Goal: Task Accomplishment & Management: Manage account settings

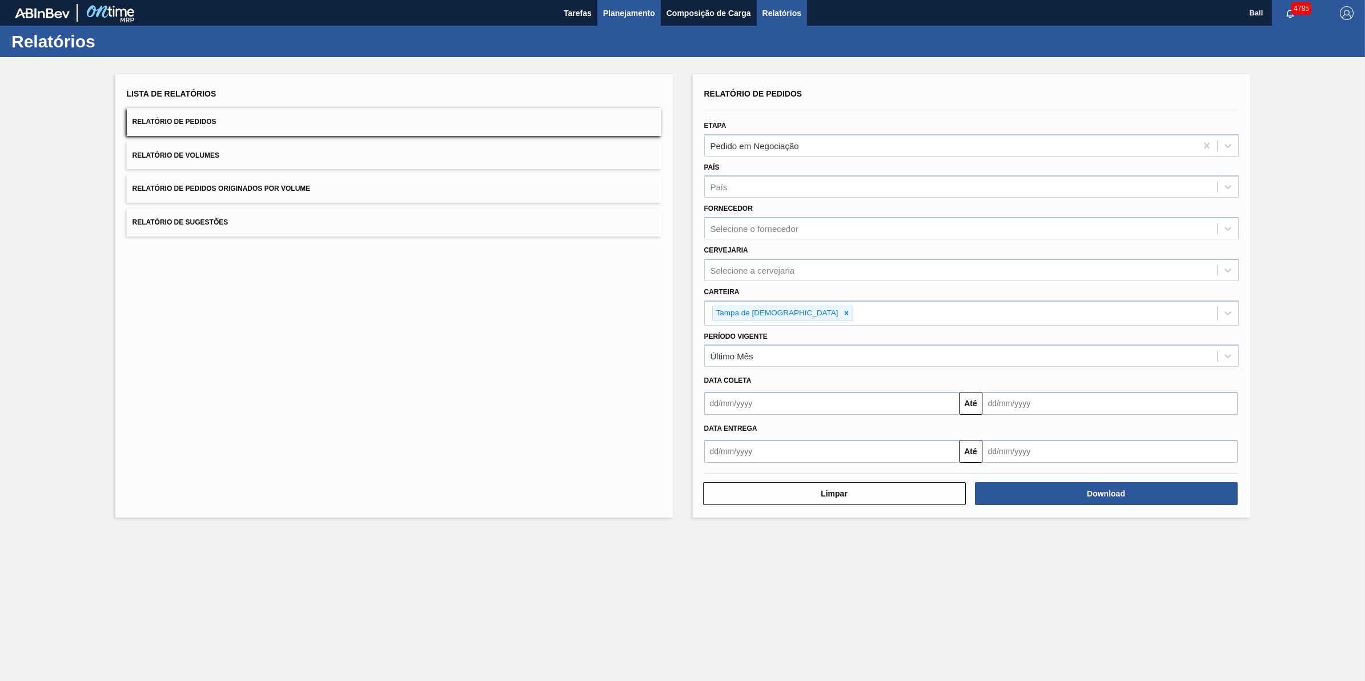
click at [617, 9] on span "Planejamento" at bounding box center [629, 13] width 52 height 14
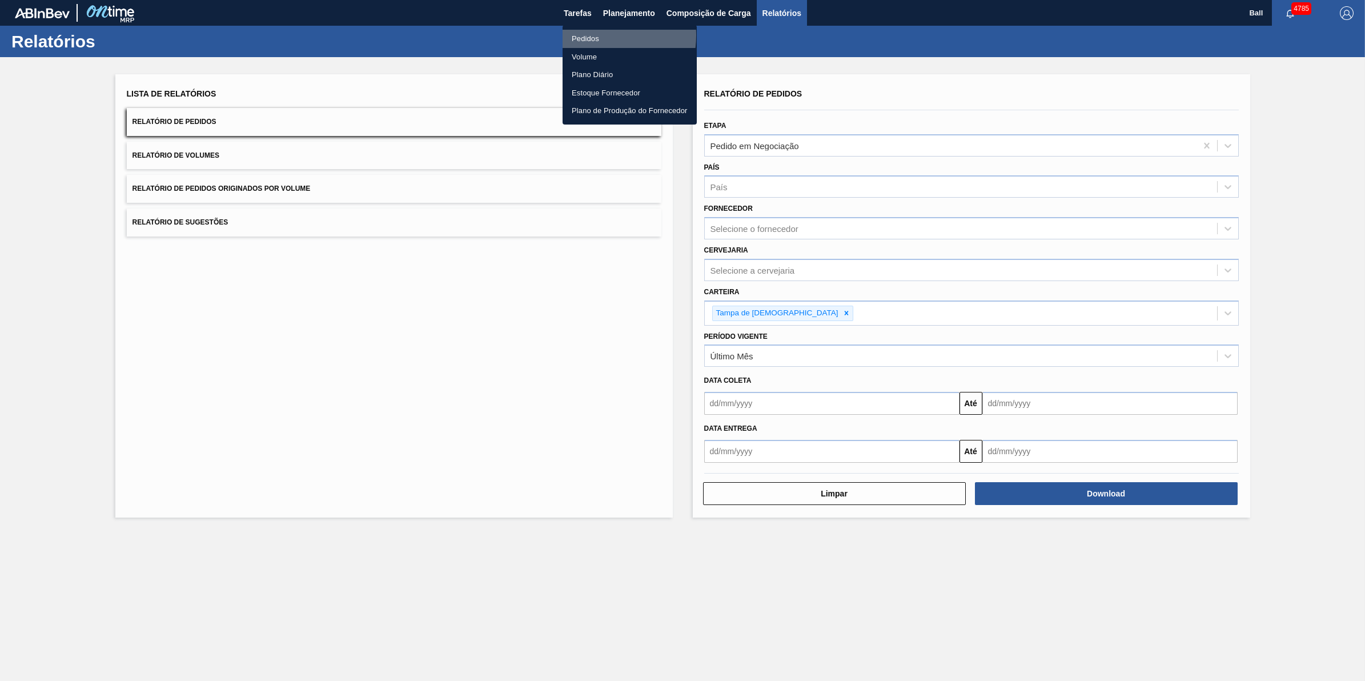
click at [591, 35] on li "Pedidos" at bounding box center [629, 39] width 134 height 18
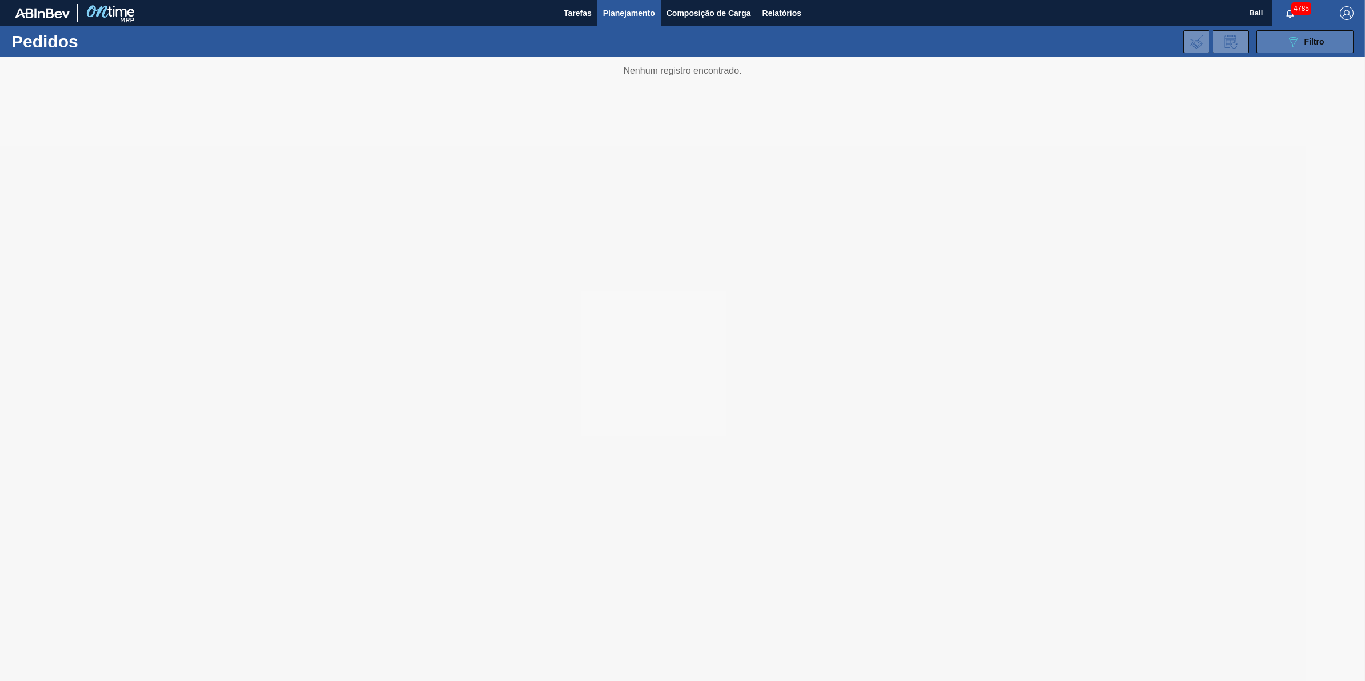
click at [1305, 50] on button "089F7B8B-B2A5-4AFE-B5C0-19BA573D28AC Filtro" at bounding box center [1304, 41] width 97 height 23
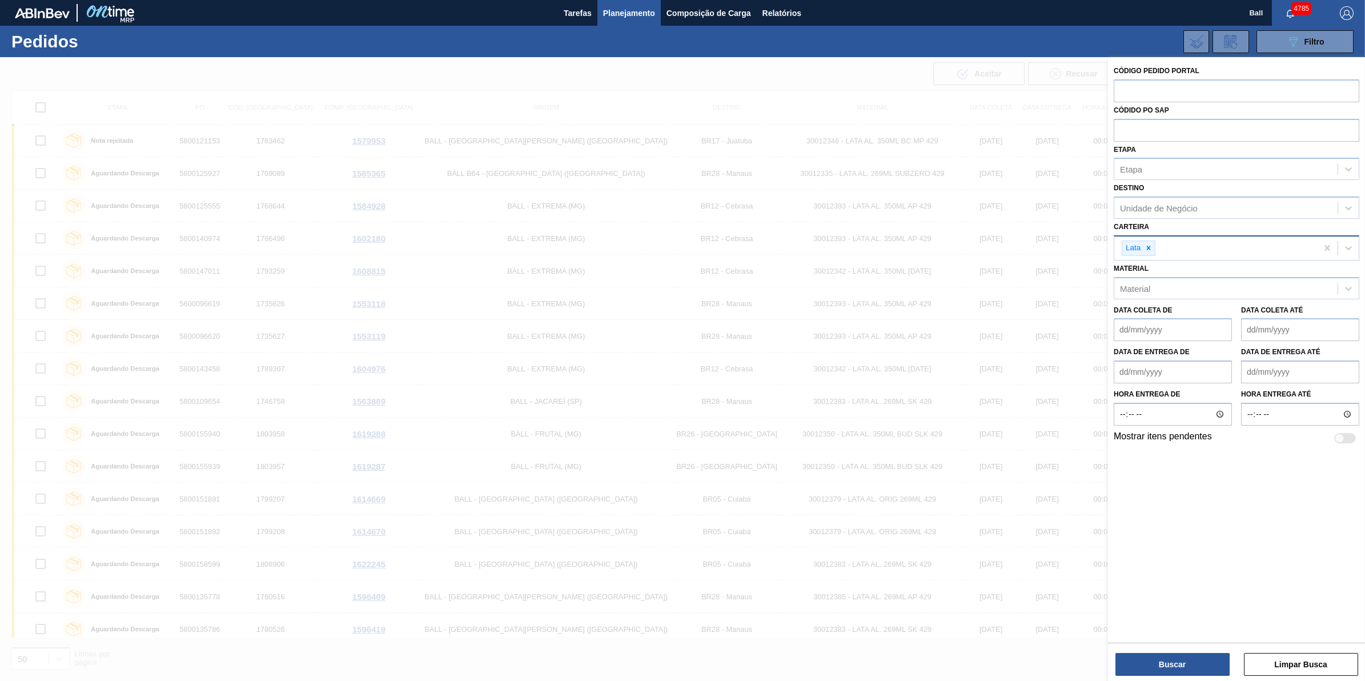
click at [1204, 244] on div "Lata" at bounding box center [1215, 247] width 203 height 23
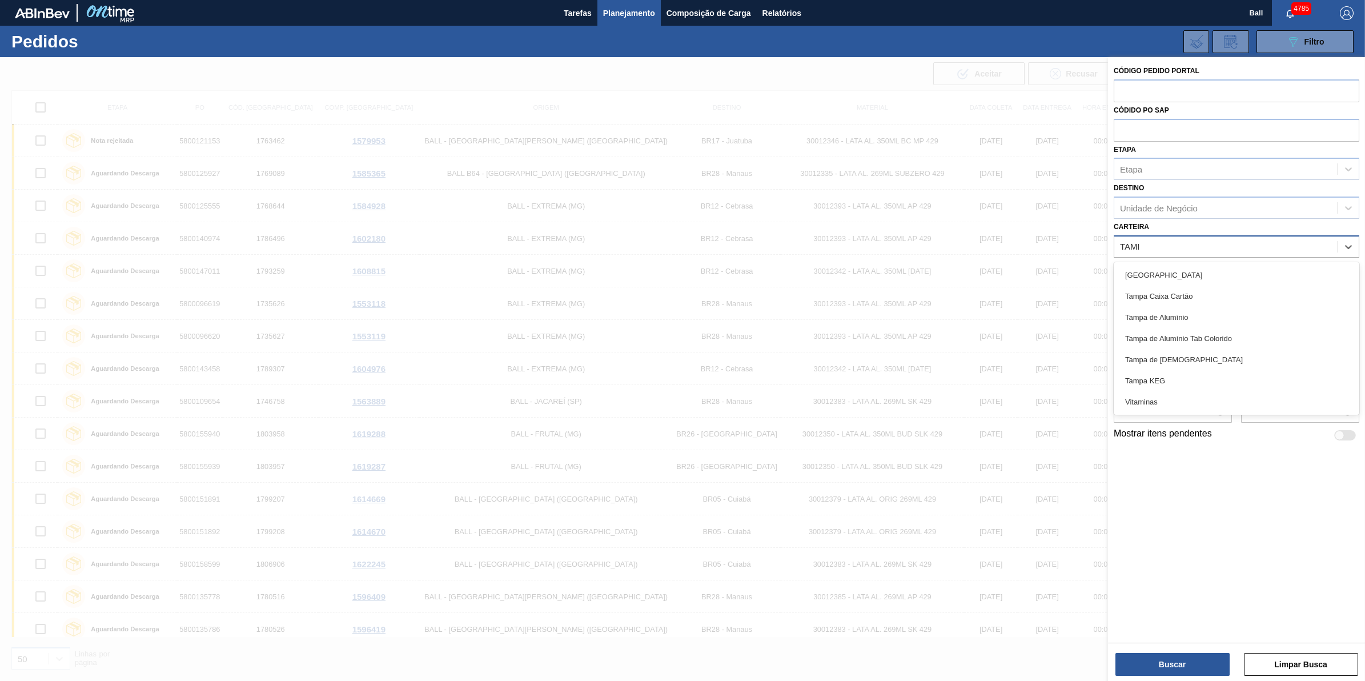
type input "[GEOGRAPHIC_DATA]"
click at [1263, 365] on div "Tampa de [DEMOGRAPHIC_DATA]" at bounding box center [1236, 359] width 246 height 21
click at [1217, 208] on div "Unidade de Negócio" at bounding box center [1225, 208] width 223 height 17
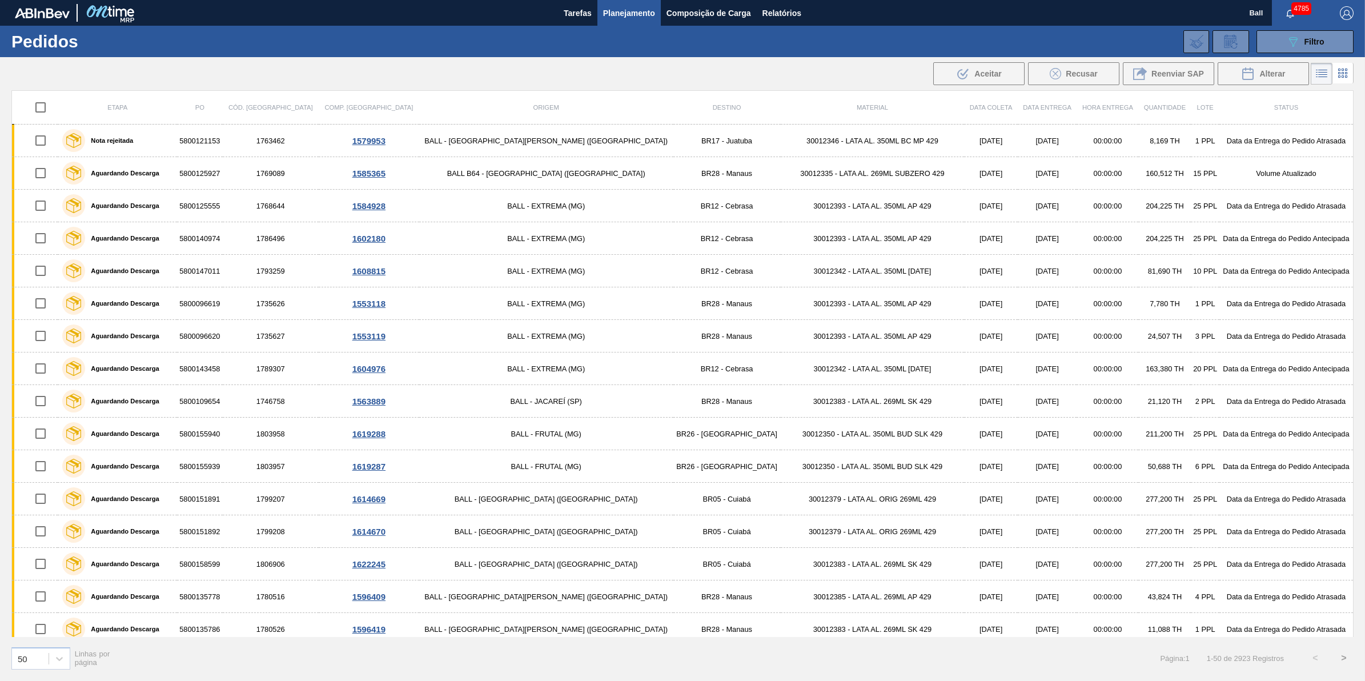
click at [1303, 55] on div "089F7B8B-B2A5-4AFE-B5C0-19BA573D28AC Filtro Código Pedido Portal Códido PO SAP …" at bounding box center [773, 42] width 1171 height 34
click at [1299, 27] on div "089F7B8B-B2A5-4AFE-B5C0-19BA573D28AC Filtro Código Pedido Portal Códido PO SAP …" at bounding box center [773, 42] width 1171 height 34
click at [1294, 35] on icon "089F7B8B-B2A5-4AFE-B5C0-19BA573D28AC" at bounding box center [1293, 42] width 14 height 14
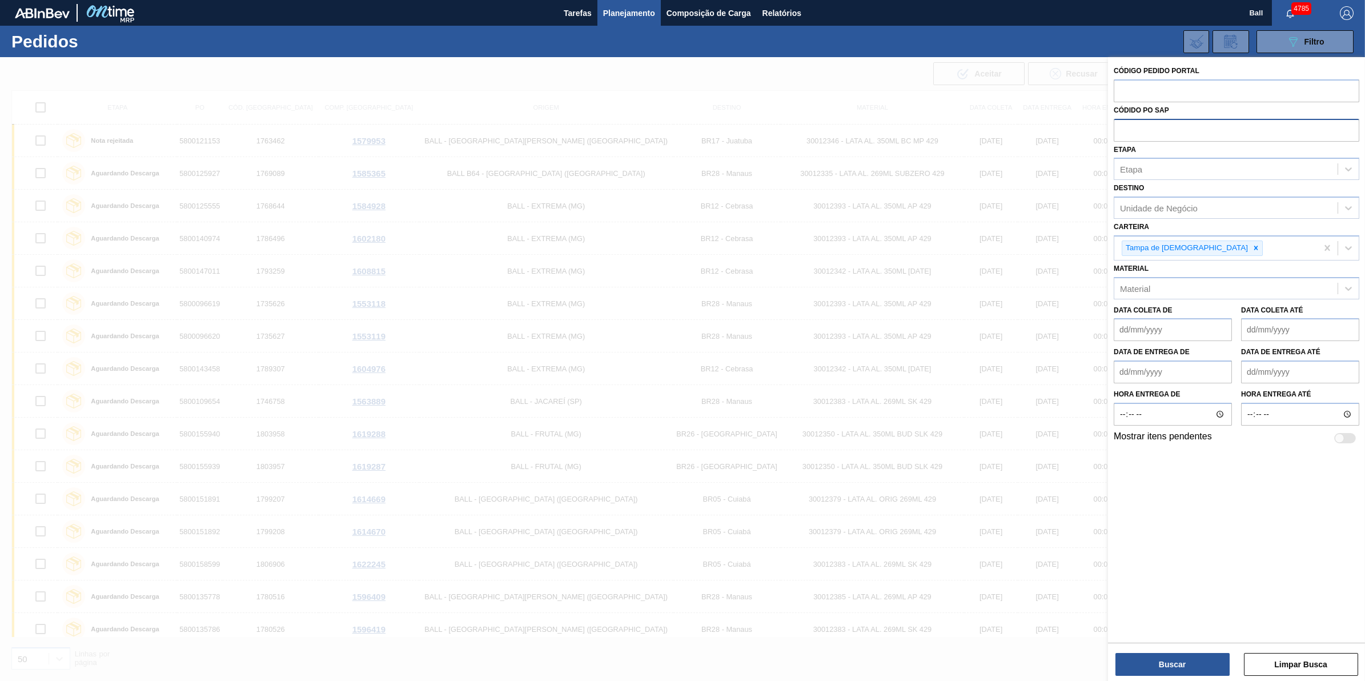
click at [1171, 124] on input "text" at bounding box center [1236, 130] width 246 height 22
paste input "text"
click at [1229, 80] on input "text" at bounding box center [1236, 90] width 246 height 22
paste input "text"
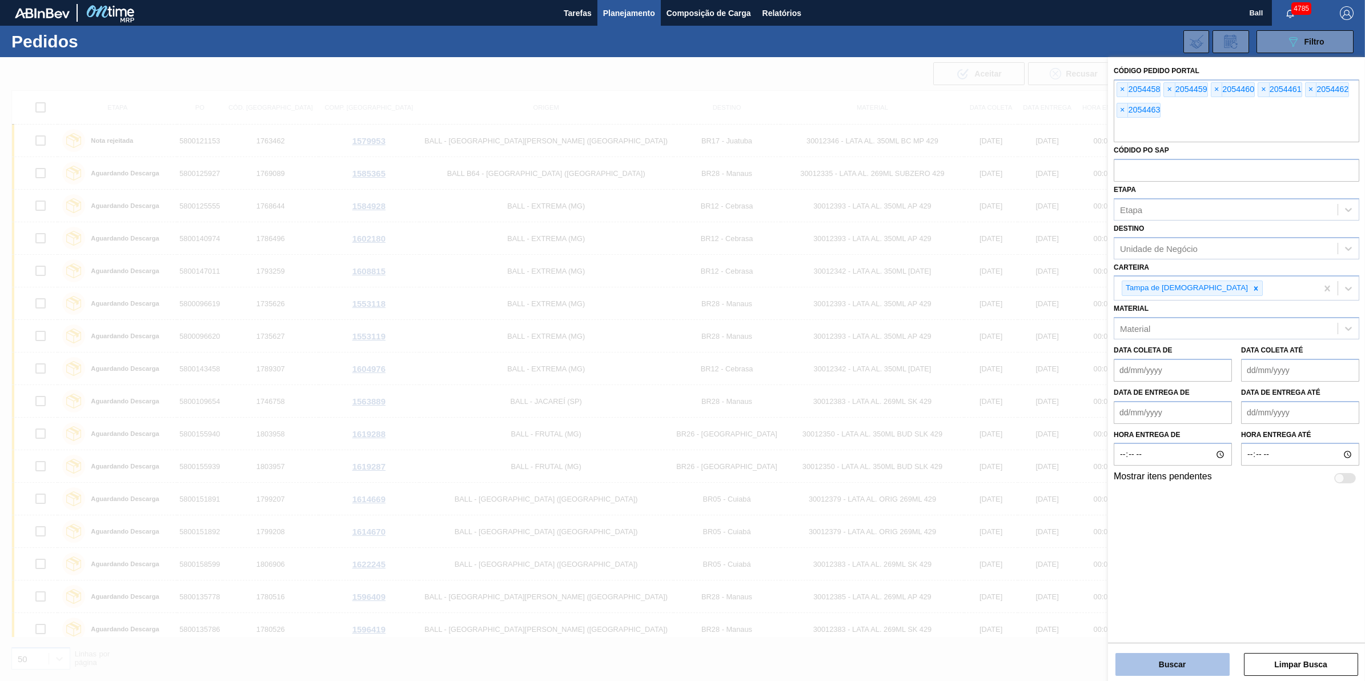
click at [1192, 657] on button "Buscar" at bounding box center [1172, 664] width 114 height 23
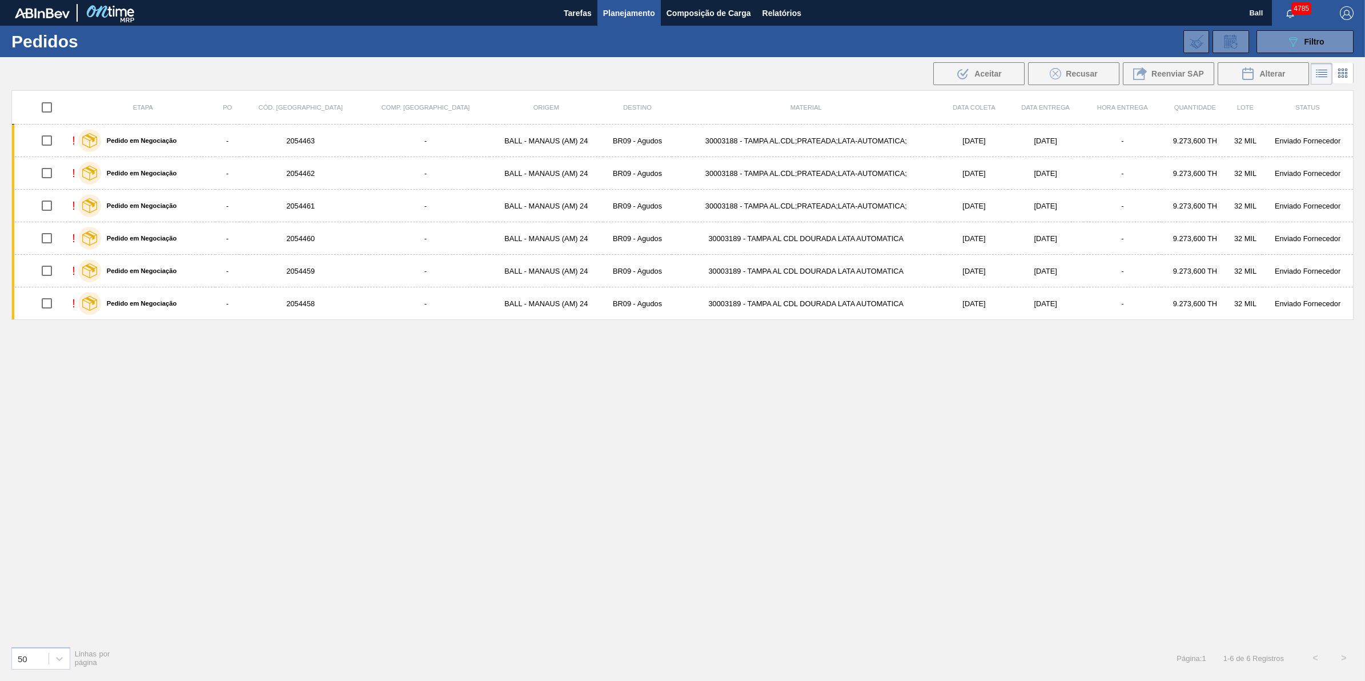
click at [50, 109] on input "checkbox" at bounding box center [47, 107] width 24 height 24
checkbox input "true"
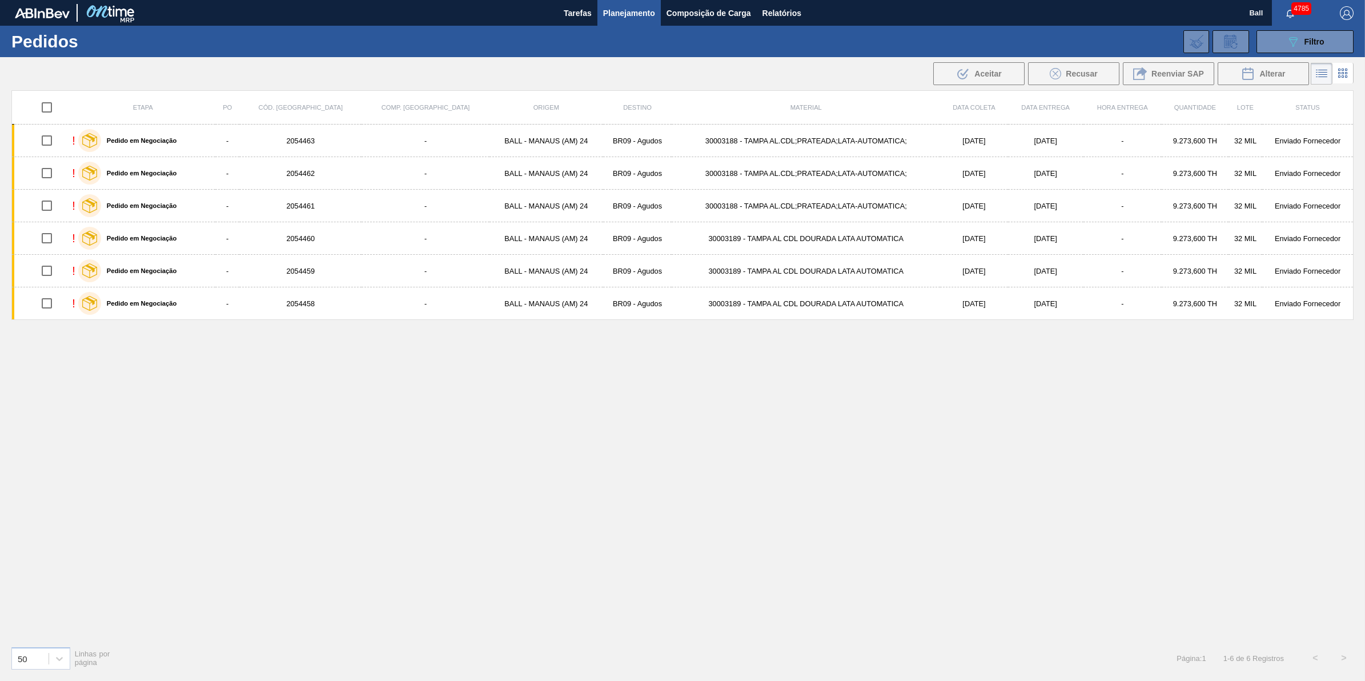
checkbox input "true"
click at [963, 61] on div ".b{fill:var(--color-action-default)} Aceitar Recusar Reenviar SAP Alterar" at bounding box center [1120, 74] width 379 height 26
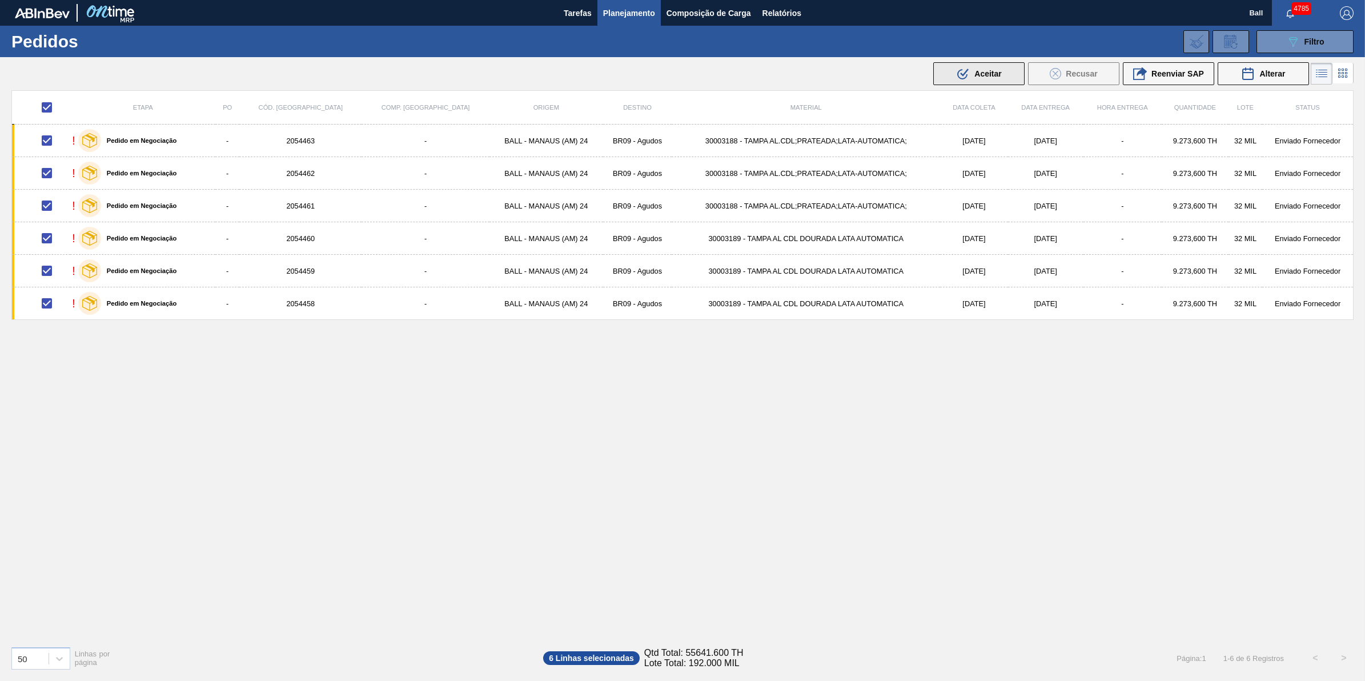
click at [974, 64] on button ".b{fill:var(--color-action-default)} Aceitar" at bounding box center [978, 73] width 91 height 23
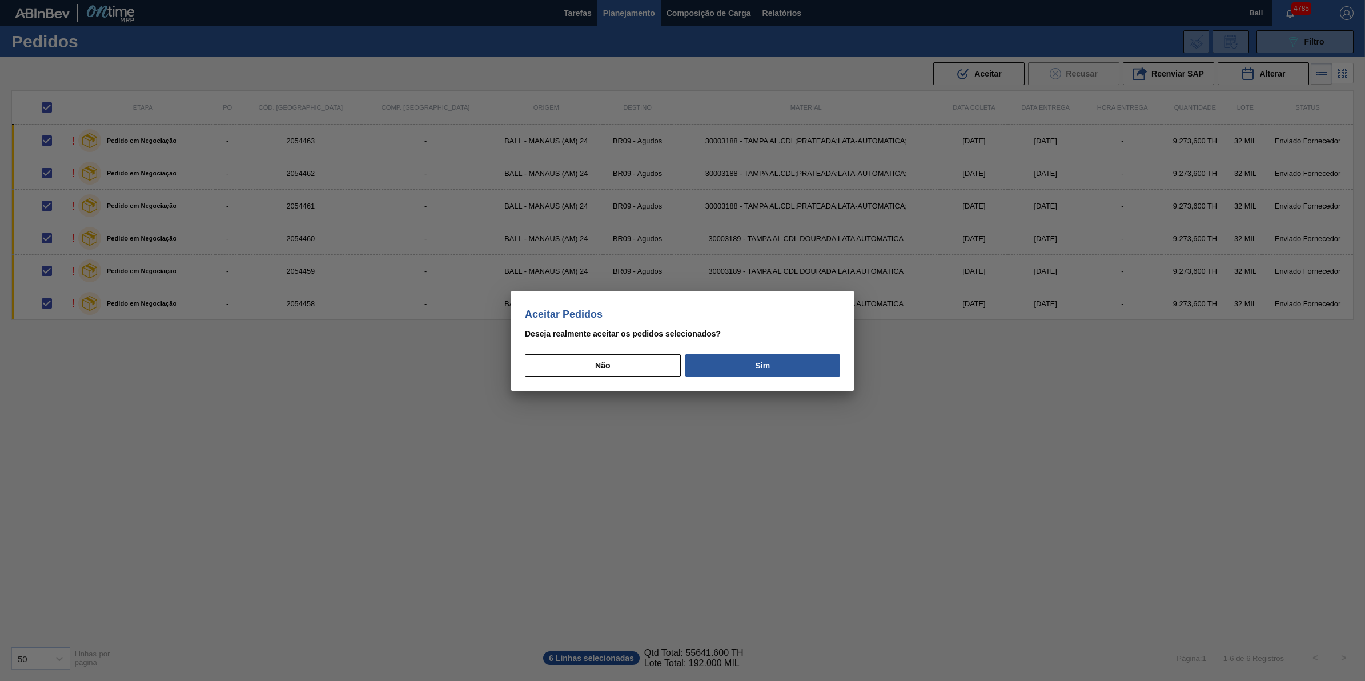
click at [791, 377] on div "Aceitar Pedidos [PERSON_NAME] realmente aceitar os pedidos selecionados? Não Sim" at bounding box center [682, 341] width 343 height 100
click at [791, 371] on button "Sim" at bounding box center [762, 365] width 155 height 23
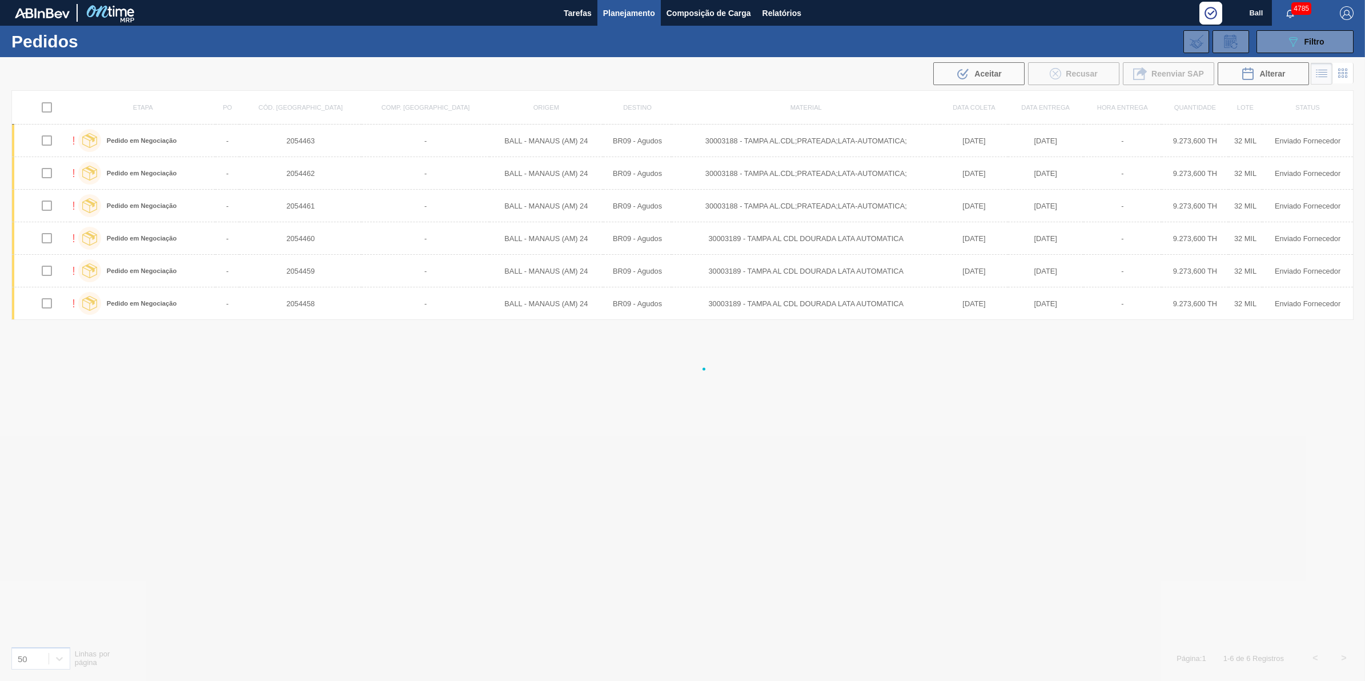
checkbox input "false"
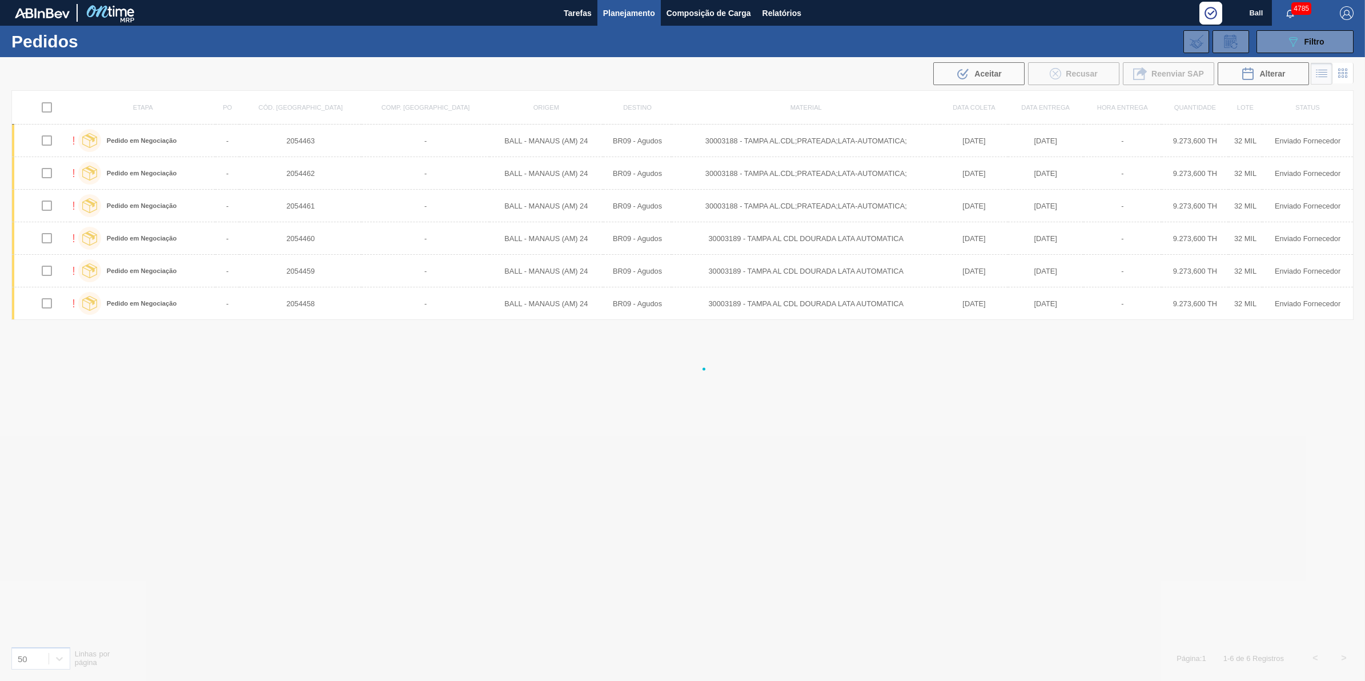
checkbox input "false"
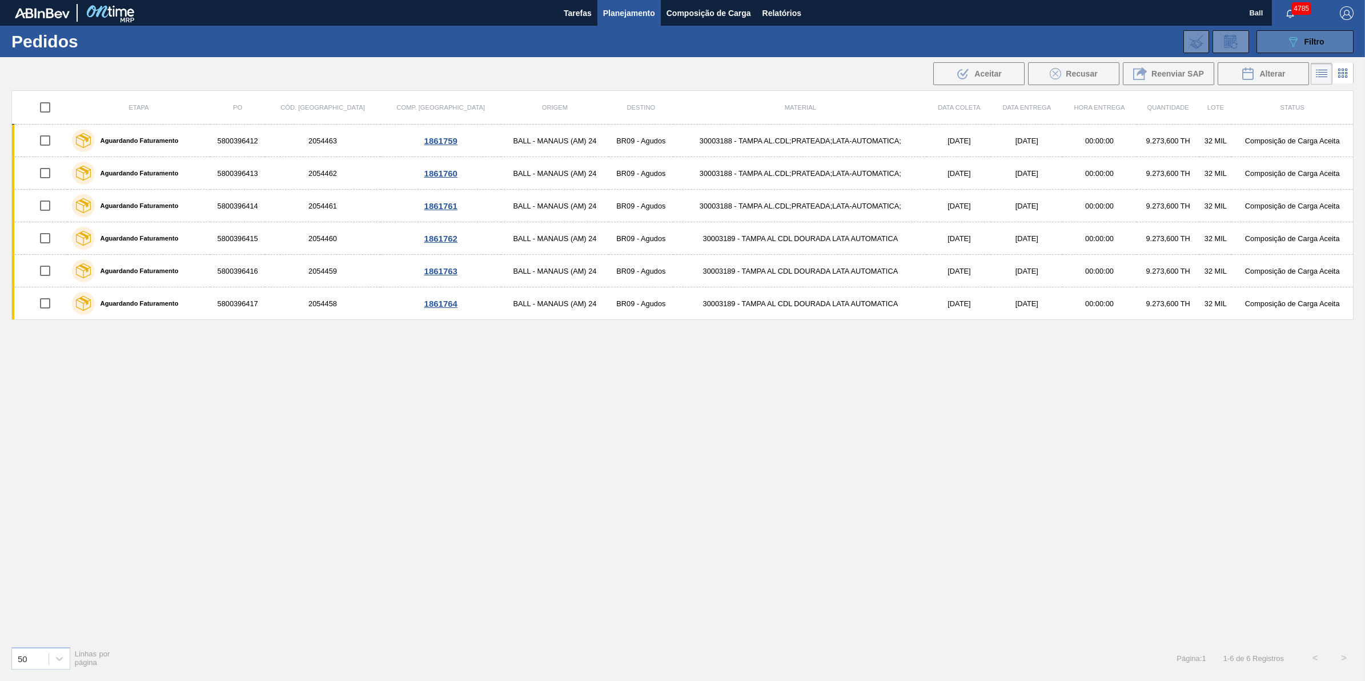
click at [1288, 46] on icon "089F7B8B-B2A5-4AFE-B5C0-19BA573D28AC" at bounding box center [1293, 42] width 14 height 14
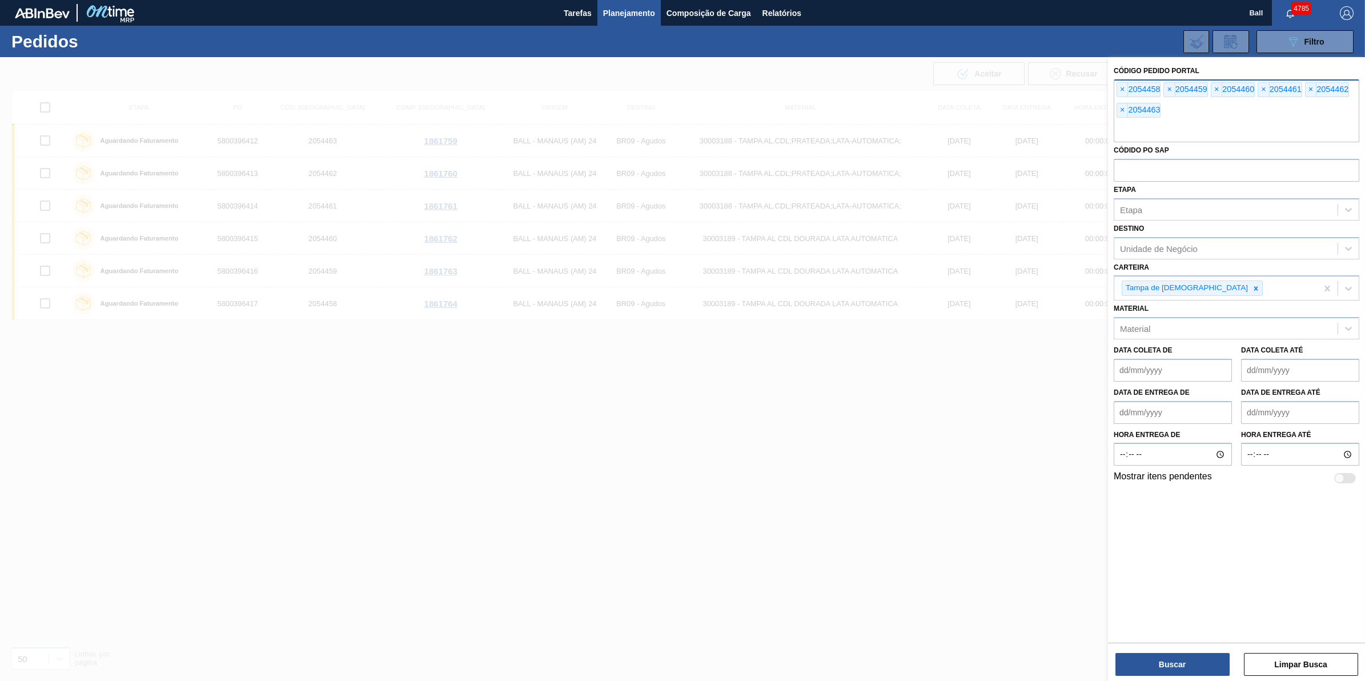
click at [1205, 129] on input "text" at bounding box center [1236, 131] width 246 height 22
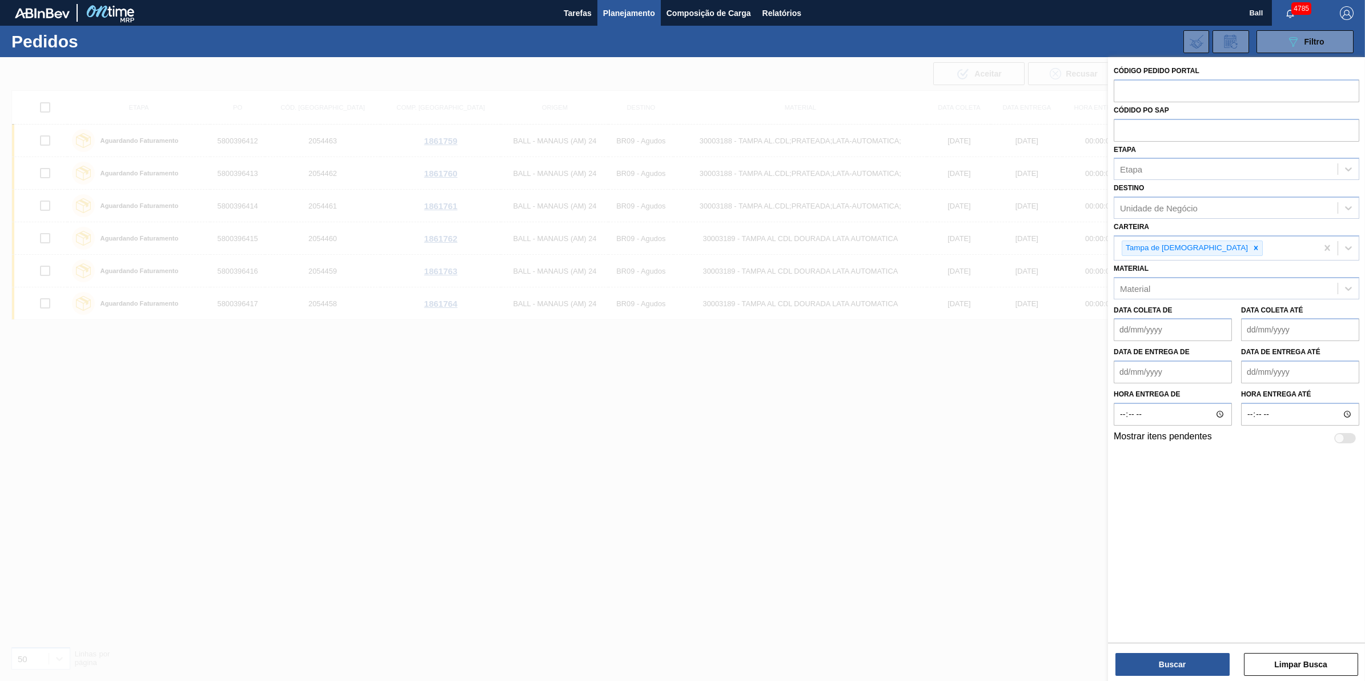
click at [118, 301] on div at bounding box center [682, 397] width 1365 height 681
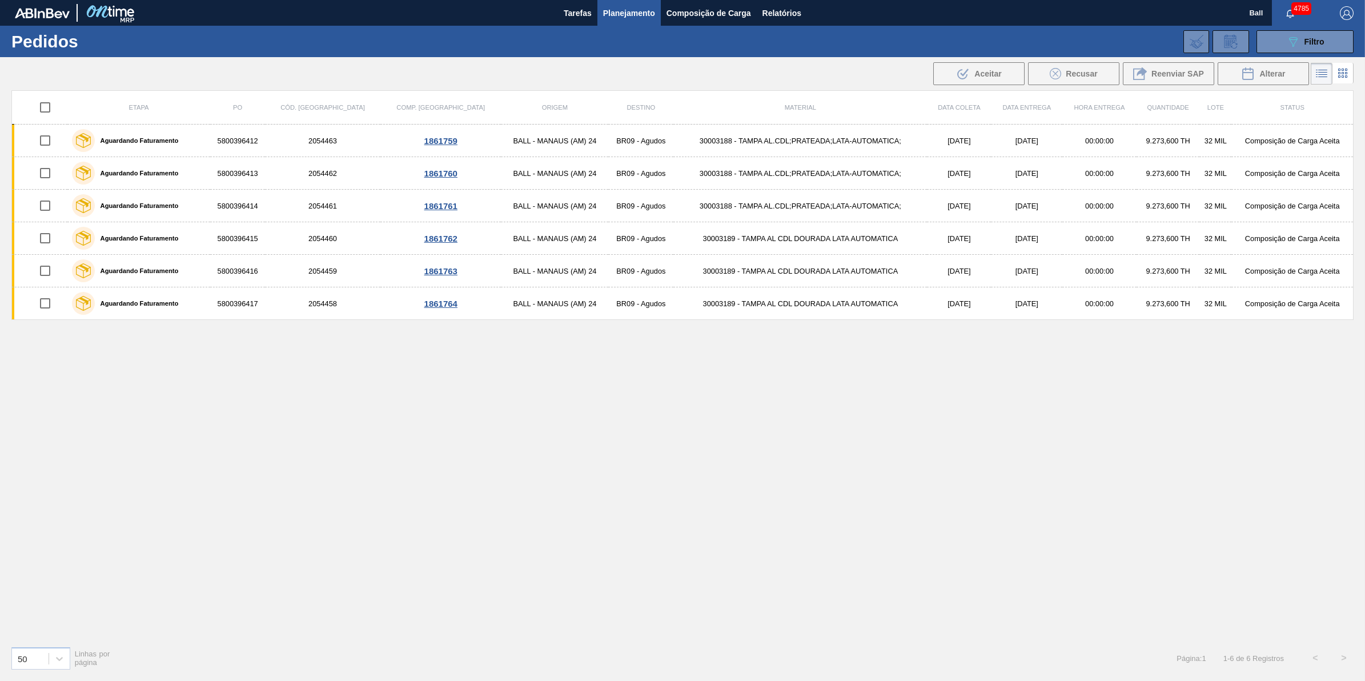
click at [844, 409] on div "Etapa PO Cód. Pedido Comp. Carga Origem Destino Material Data [PERSON_NAME] Dat…" at bounding box center [682, 363] width 1342 height 546
click at [472, 495] on div "Etapa PO Cód. Pedido Comp. Carga Origem Destino Material Data [PERSON_NAME] Dat…" at bounding box center [682, 363] width 1342 height 546
click at [1332, 36] on button "089F7B8B-B2A5-4AFE-B5C0-19BA573D28AC Filtro" at bounding box center [1304, 41] width 97 height 23
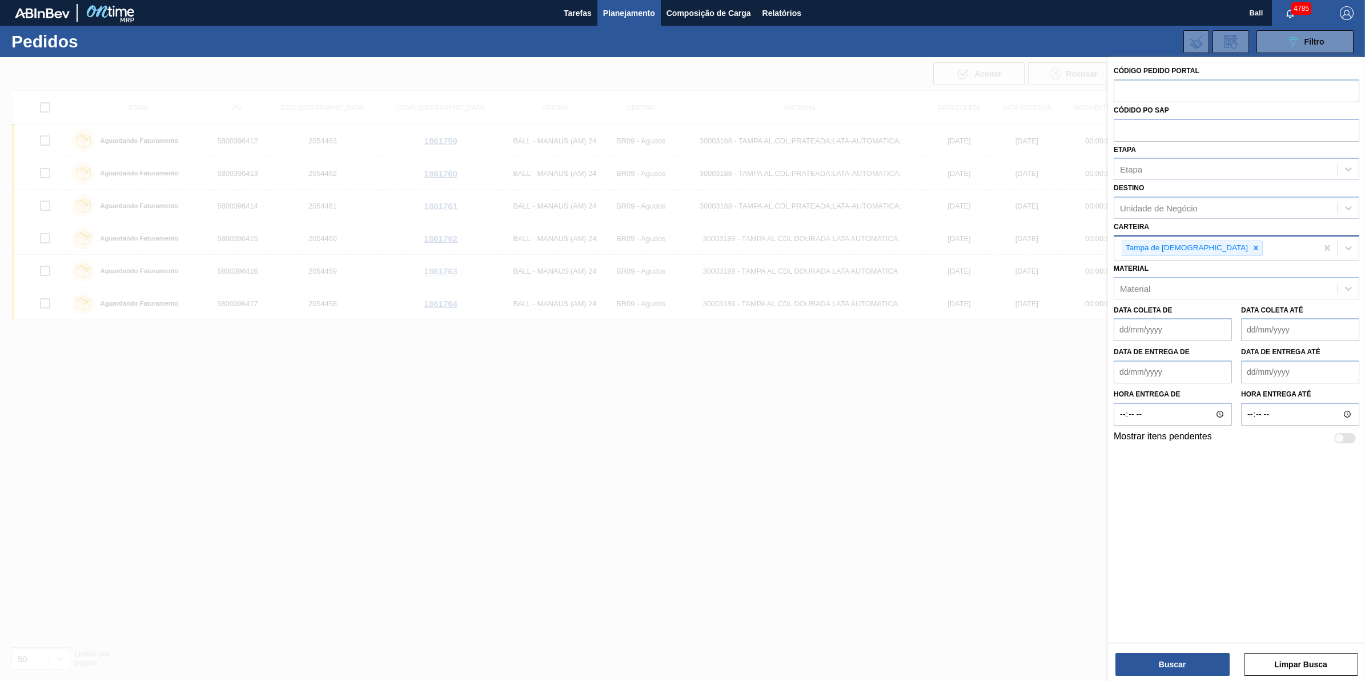
click at [1225, 254] on div "Tampa de [DEMOGRAPHIC_DATA]" at bounding box center [1215, 247] width 203 height 23
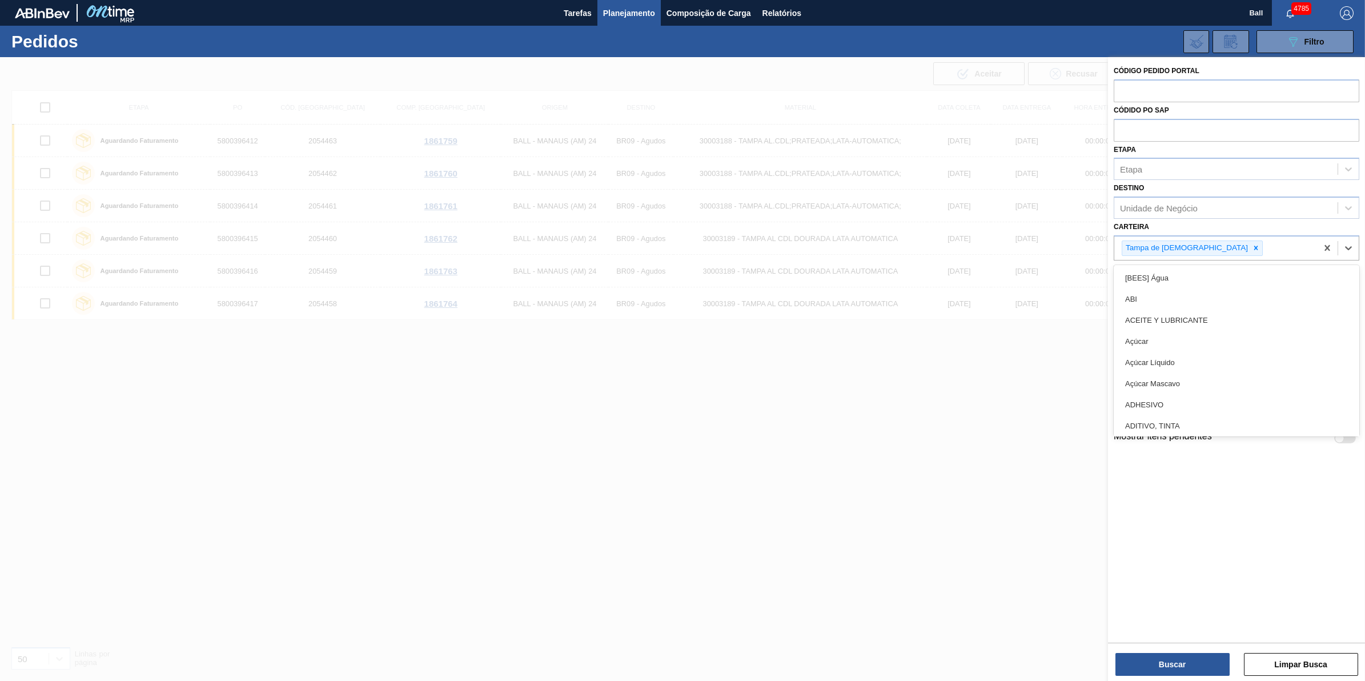
click at [825, 476] on div at bounding box center [682, 397] width 1365 height 681
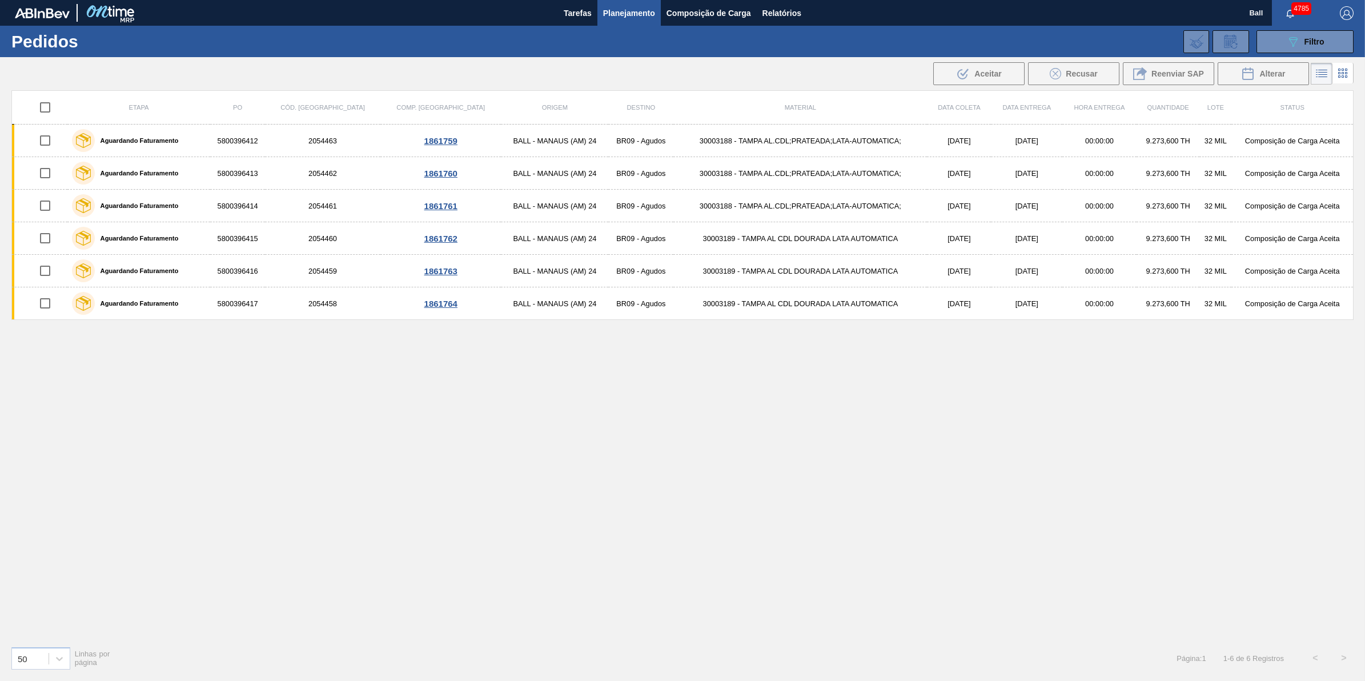
click at [180, 469] on div "Etapa PO Cód. Pedido Comp. Carga Origem Destino Material Data [PERSON_NAME] Dat…" at bounding box center [682, 363] width 1342 height 546
click at [798, 458] on div "Etapa PO Cód. Pedido Comp. Carga Origem Destino Material Data [PERSON_NAME] Dat…" at bounding box center [682, 363] width 1342 height 546
click at [798, 457] on div "Etapa PO Cód. Pedido Comp. Carga Origem Destino Material Data [PERSON_NAME] Dat…" at bounding box center [682, 363] width 1342 height 546
drag, startPoint x: 781, startPoint y: 475, endPoint x: 603, endPoint y: 469, distance: 178.2
